Goal: Task Accomplishment & Management: Use online tool/utility

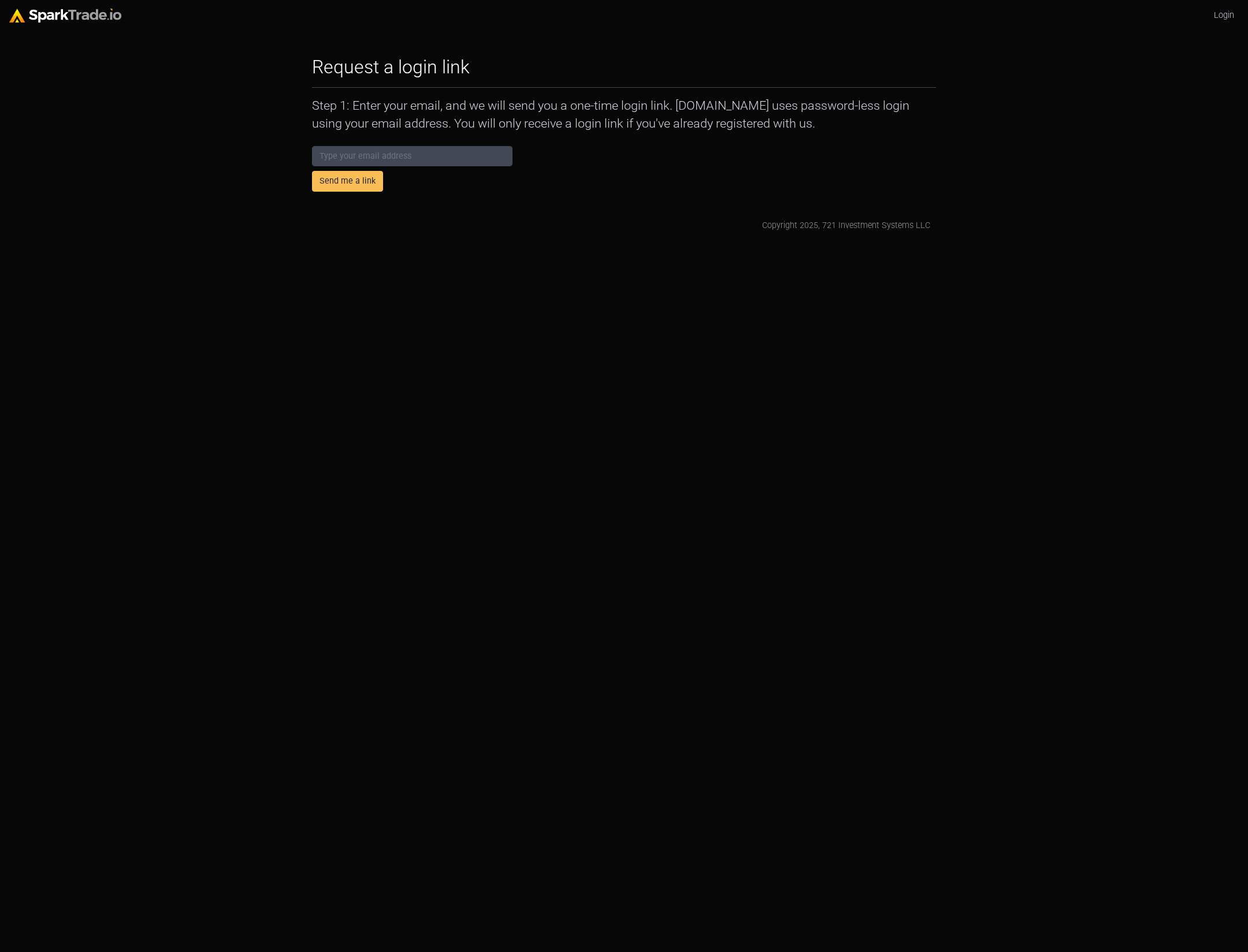
click at [889, 241] on html "Login Request a login link How to Use SparkTrade.io × Step 1: Enter your email,…" at bounding box center [624, 121] width 1248 height 241
click at [532, 241] on html "Login Request a login link How to Use SparkTrade.io × Step 1: Enter your email,…" at bounding box center [624, 121] width 1248 height 241
drag, startPoint x: 847, startPoint y: 429, endPoint x: 783, endPoint y: 336, distance: 112.9
click at [846, 241] on html "Login Request a login link How to Use SparkTrade.io × Step 1: Enter your email,…" at bounding box center [624, 121] width 1248 height 241
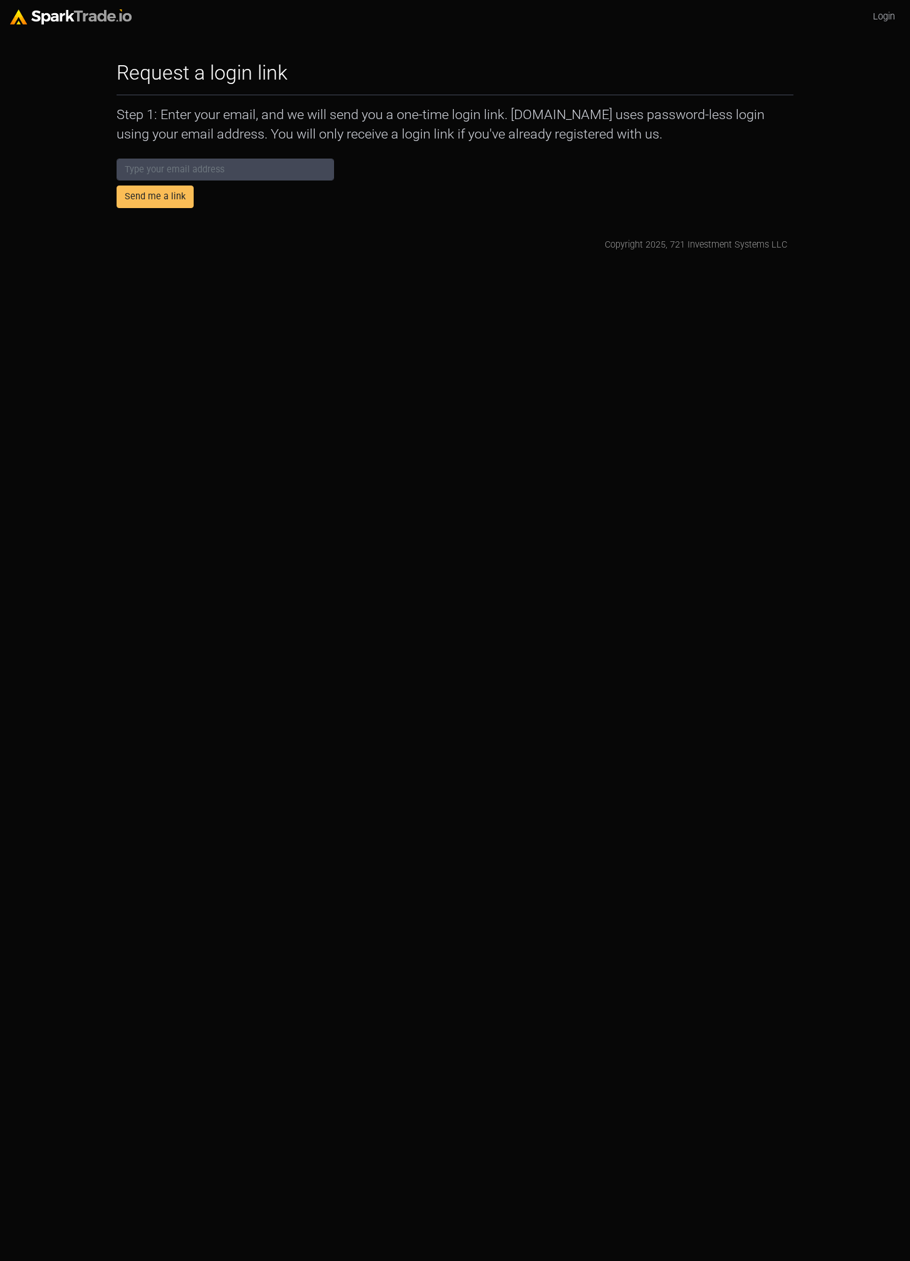
click at [405, 262] on html "Login Request a login link How to Use SparkTrade.io × Step 1: Enter your email,…" at bounding box center [455, 131] width 910 height 262
click at [278, 170] on input "email" at bounding box center [225, 170] width 217 height 23
type input "eric@conlan.io"
click at [170, 204] on button "Send me a link" at bounding box center [155, 196] width 77 height 23
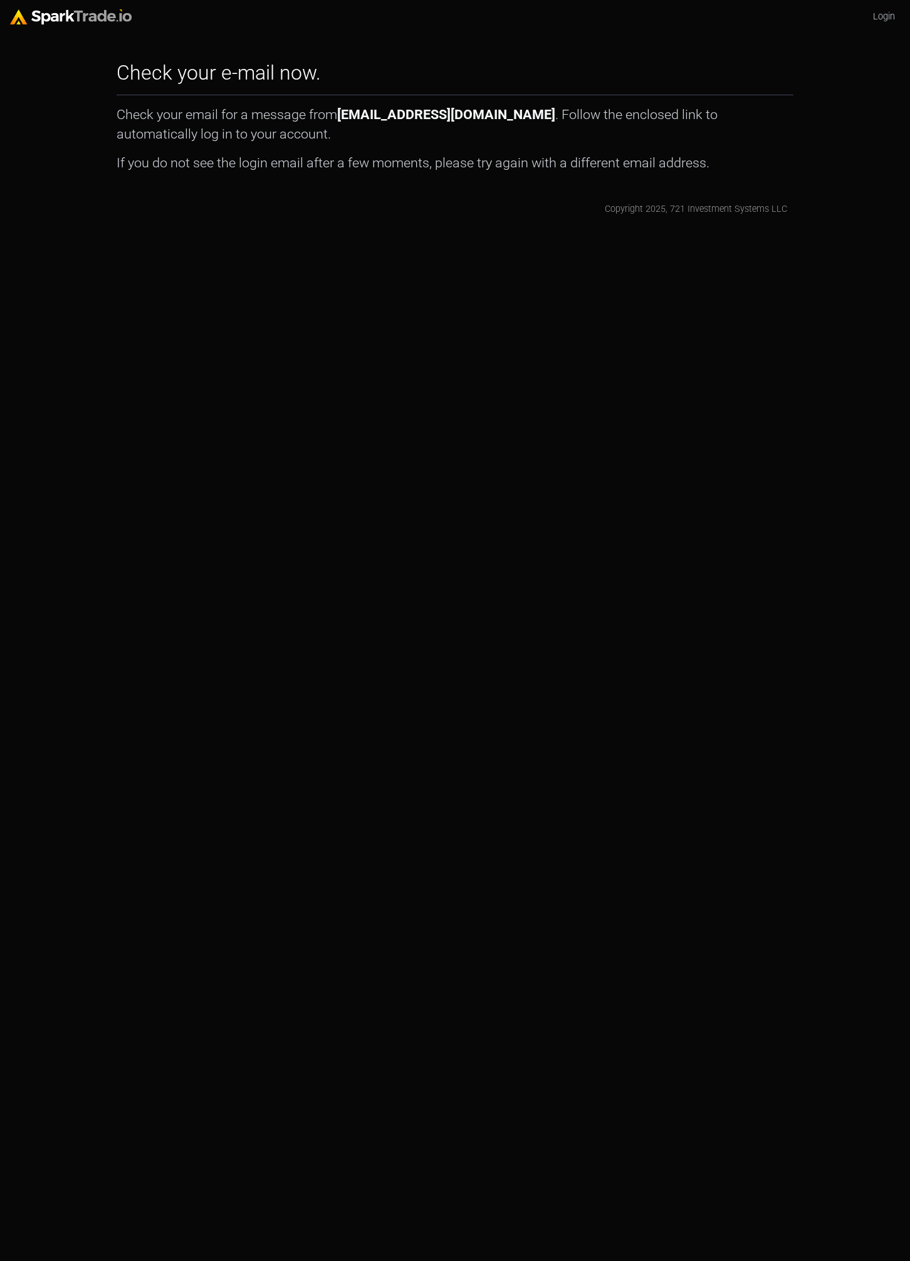
click at [460, 226] on html "Login Check your e-mail now. How to Use SparkTrade.io × Check your email for a …" at bounding box center [455, 113] width 910 height 226
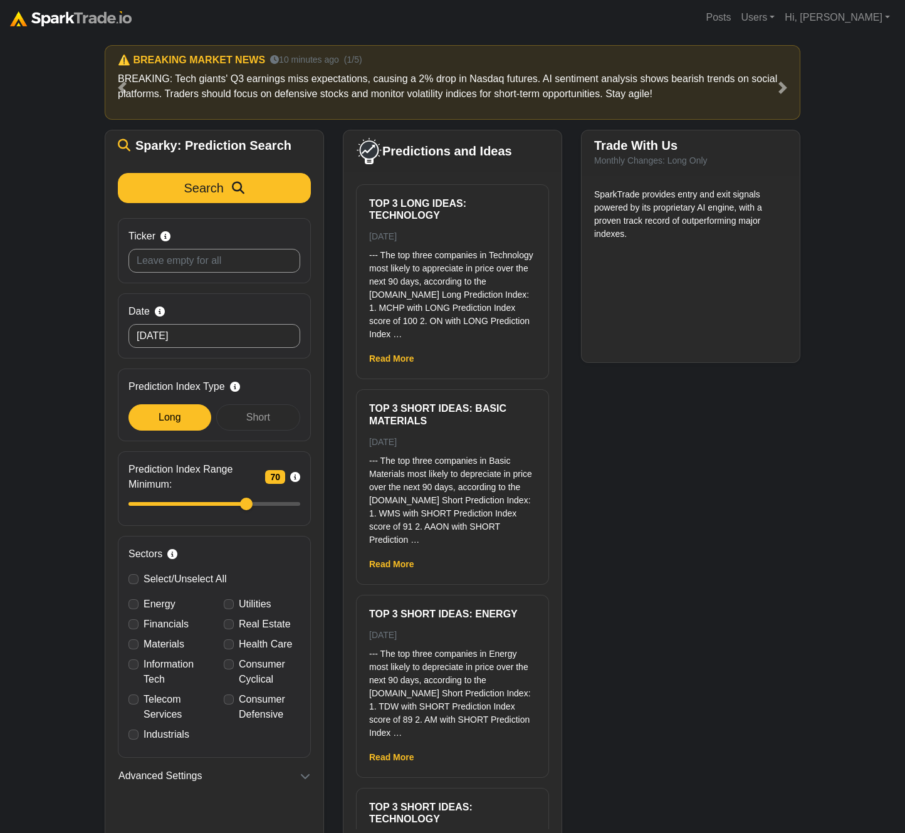
click at [697, 550] on div "Trade With Us Monthly Changes: Long Only SparkTrade provides entry and exit sig…" at bounding box center [690, 486] width 238 height 712
